Goal: Task Accomplishment & Management: Manage account settings

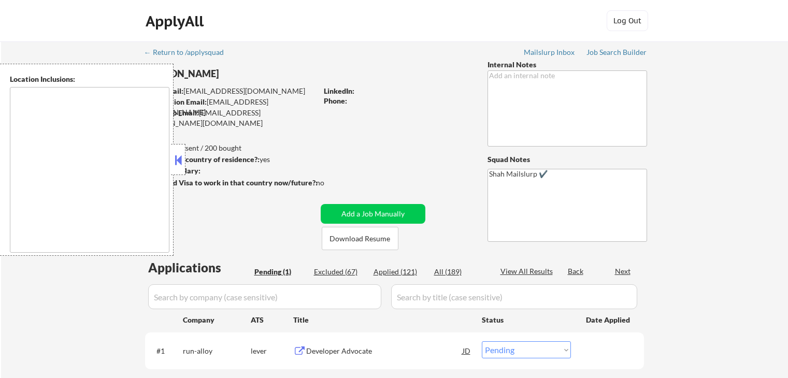
select select ""pending""
type textarea "[GEOGRAPHIC_DATA], [GEOGRAPHIC_DATA] [GEOGRAPHIC_DATA], [GEOGRAPHIC_DATA] [GEOG…"
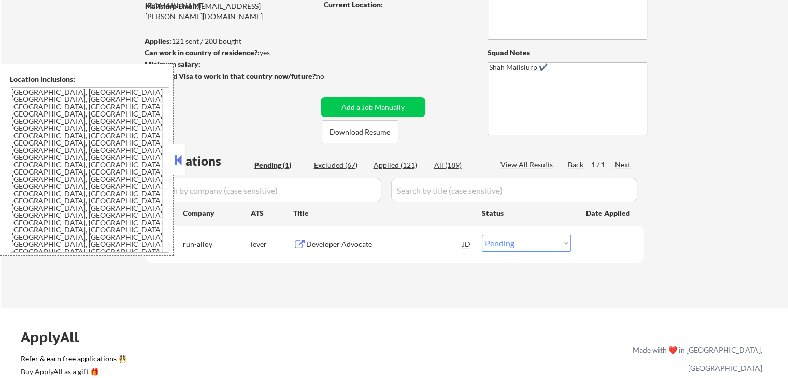
scroll to position [155, 0]
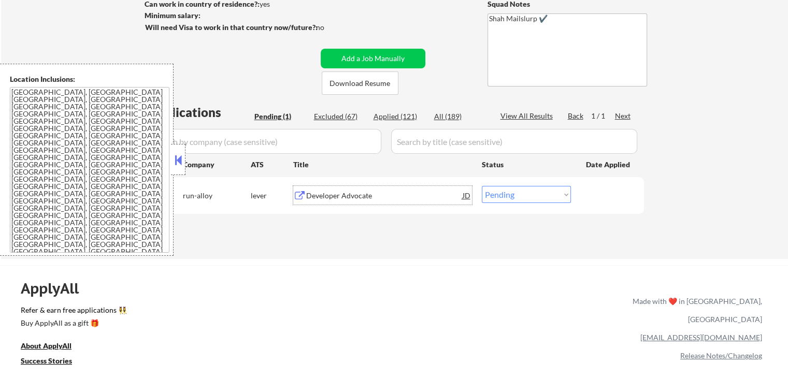
click at [319, 193] on div "Developer Advocate" at bounding box center [384, 196] width 156 height 10
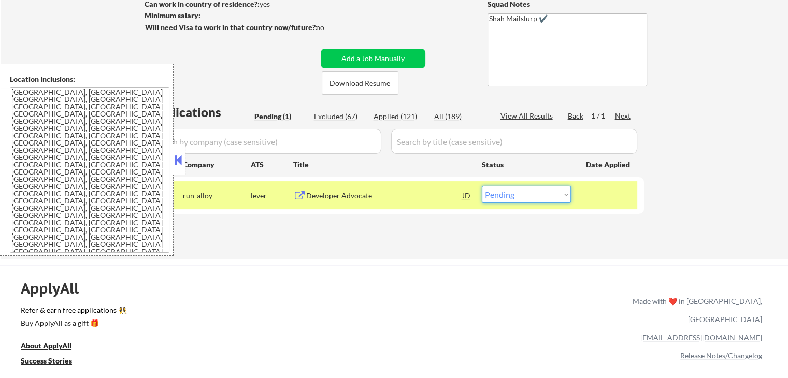
click at [507, 195] on select "Choose an option... Pending Applied Excluded (Questions) Excluded (Expired) Exc…" at bounding box center [526, 194] width 89 height 17
select select ""applied""
click at [482, 186] on select "Choose an option... Pending Applied Excluded (Questions) Excluded (Expired) Exc…" at bounding box center [526, 194] width 89 height 17
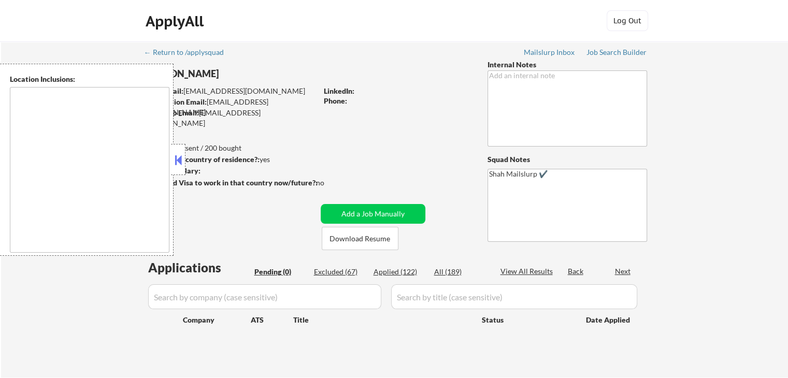
type textarea "[GEOGRAPHIC_DATA], [GEOGRAPHIC_DATA] [GEOGRAPHIC_DATA], [GEOGRAPHIC_DATA] [GEOG…"
